Goal: Information Seeking & Learning: Learn about a topic

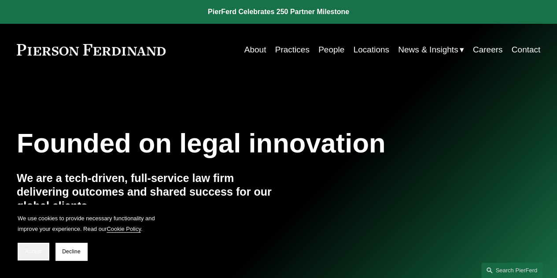
click at [33, 252] on span "Accept" at bounding box center [33, 251] width 17 height 6
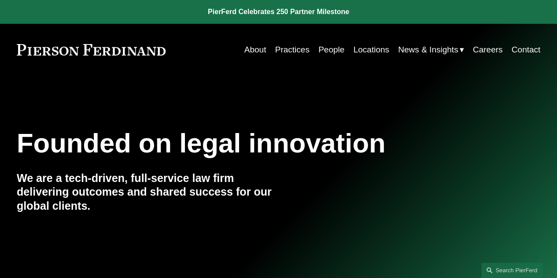
click at [365, 50] on link "Locations" at bounding box center [371, 49] width 36 height 17
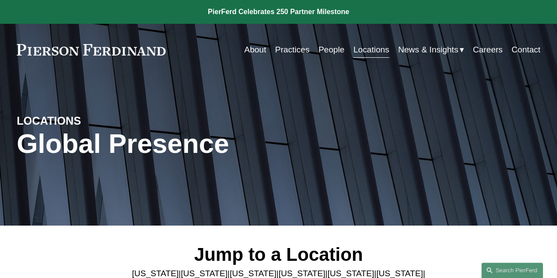
drag, startPoint x: 554, startPoint y: 37, endPoint x: 552, endPoint y: 62, distance: 25.2
click at [552, 62] on div "Skip to Content About Practices People Locations" at bounding box center [278, 50] width 557 height 52
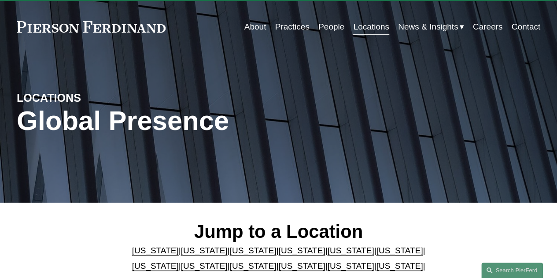
scroll to position [7, 0]
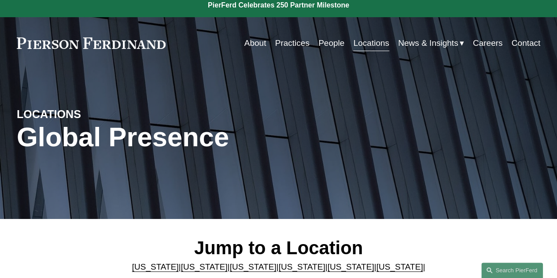
click at [286, 45] on link "Practices" at bounding box center [292, 43] width 34 height 17
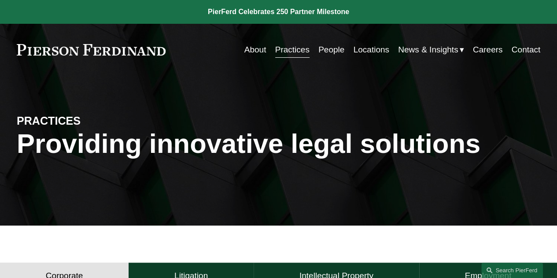
drag, startPoint x: 556, startPoint y: 70, endPoint x: 558, endPoint y: 84, distance: 14.2
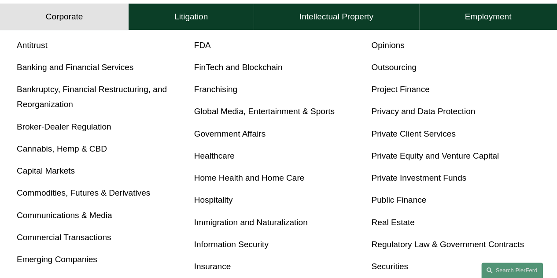
scroll to position [339, 0]
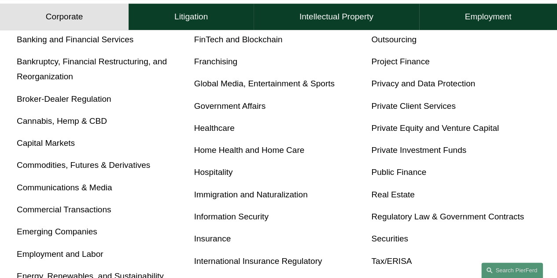
click at [219, 240] on link "Insurance" at bounding box center [212, 238] width 37 height 9
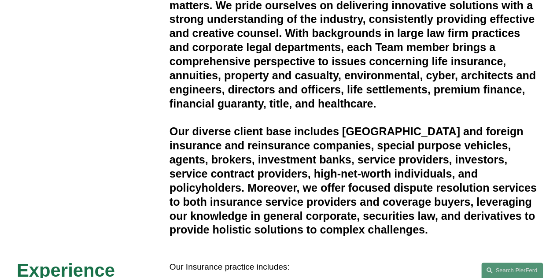
scroll to position [264, 0]
